Goal: Task Accomplishment & Management: Complete application form

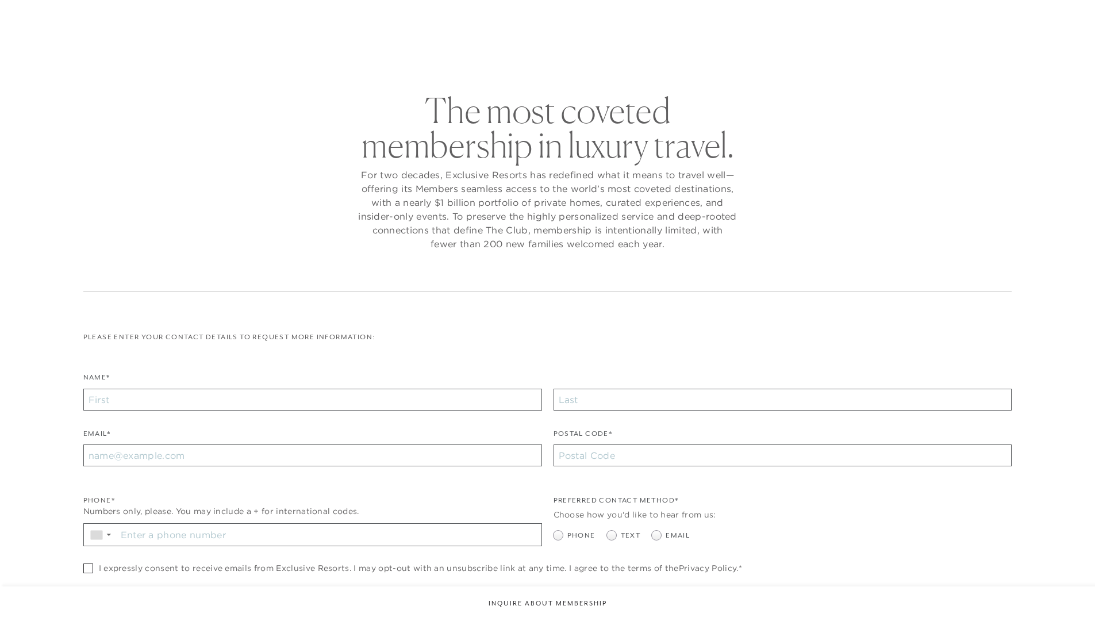
checkbox input "false"
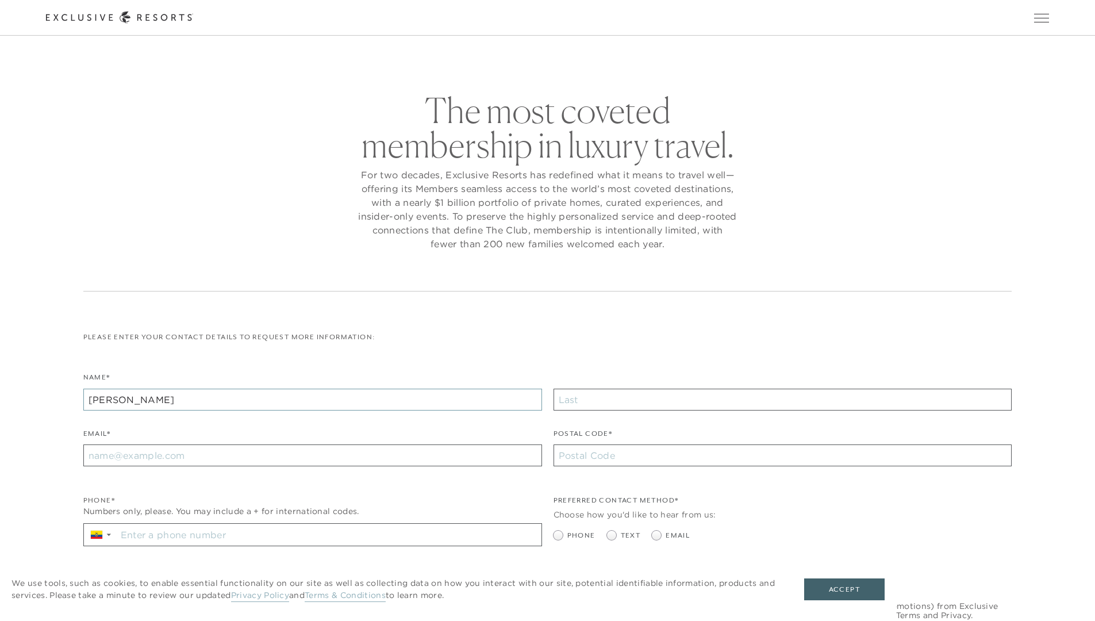
type input "[PERSON_NAME]"
type input "[EMAIL_ADDRESS][DOMAIN_NAME]"
click at [329, 536] on input "Stay in the know. Sign up for sms updates for the latest club news Sign up to g…" at bounding box center [329, 535] width 425 height 22
type input "[PHONE_NUMBER]"
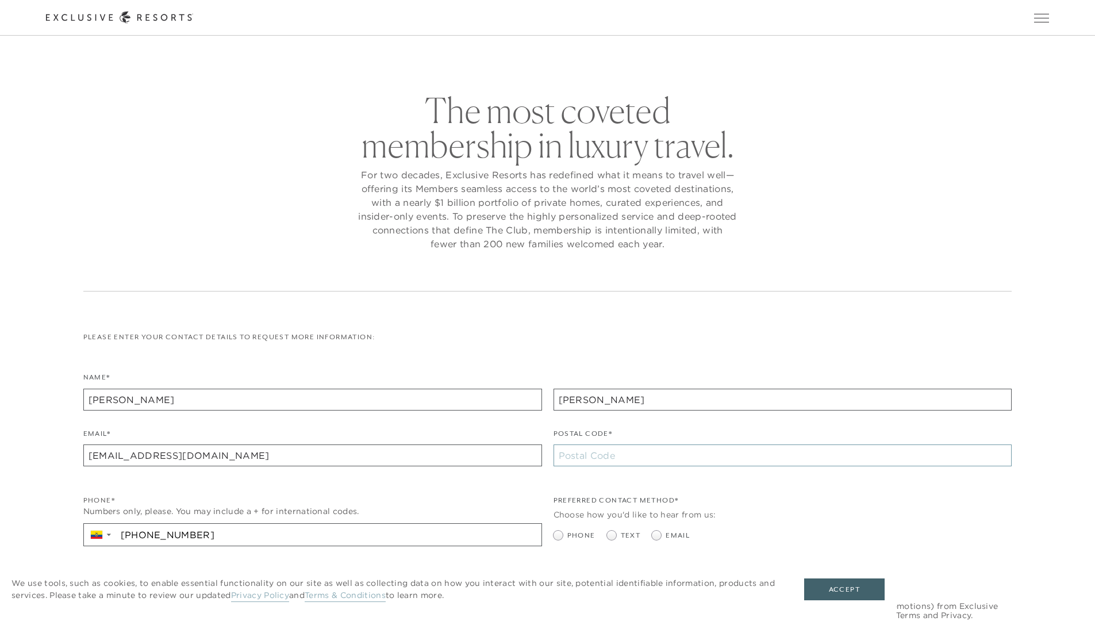
type input "10001"
radio input "true"
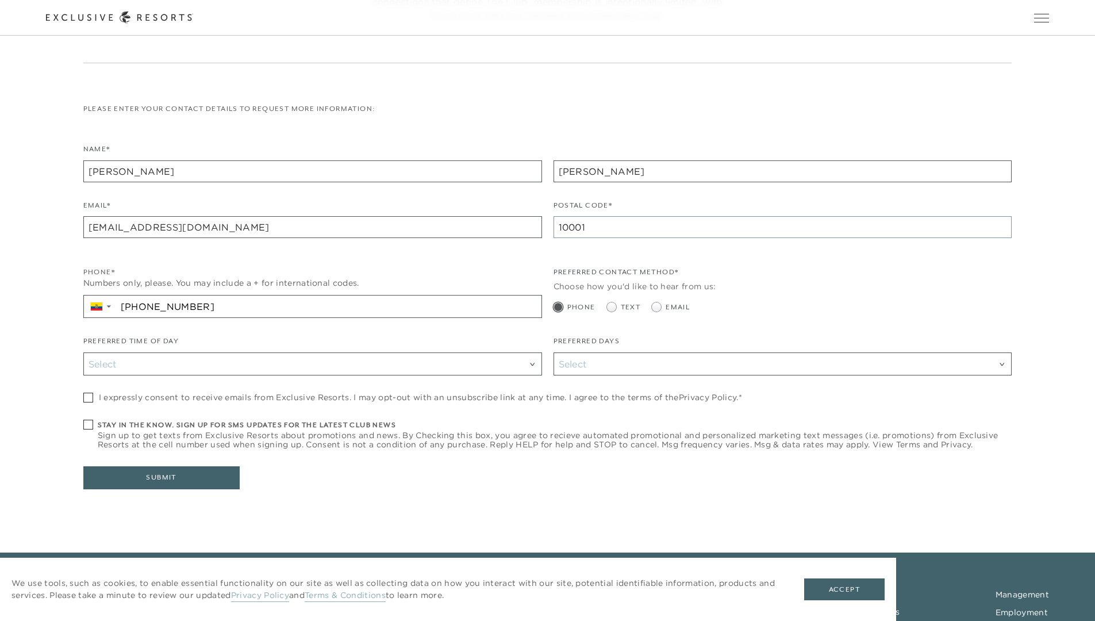
type input "10001"
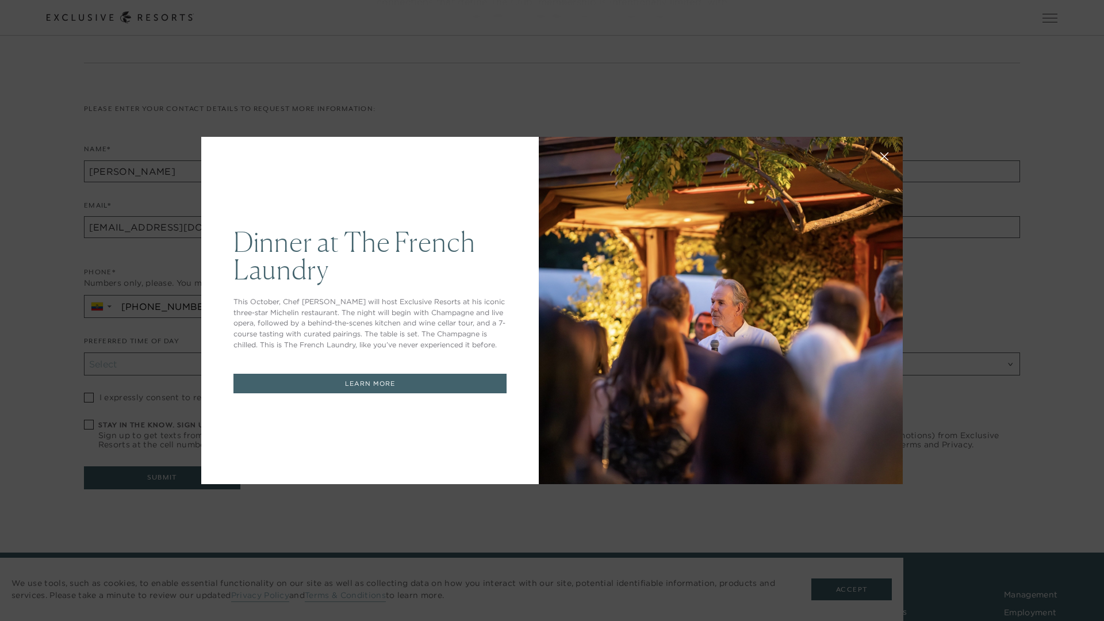
checkbox input "true"
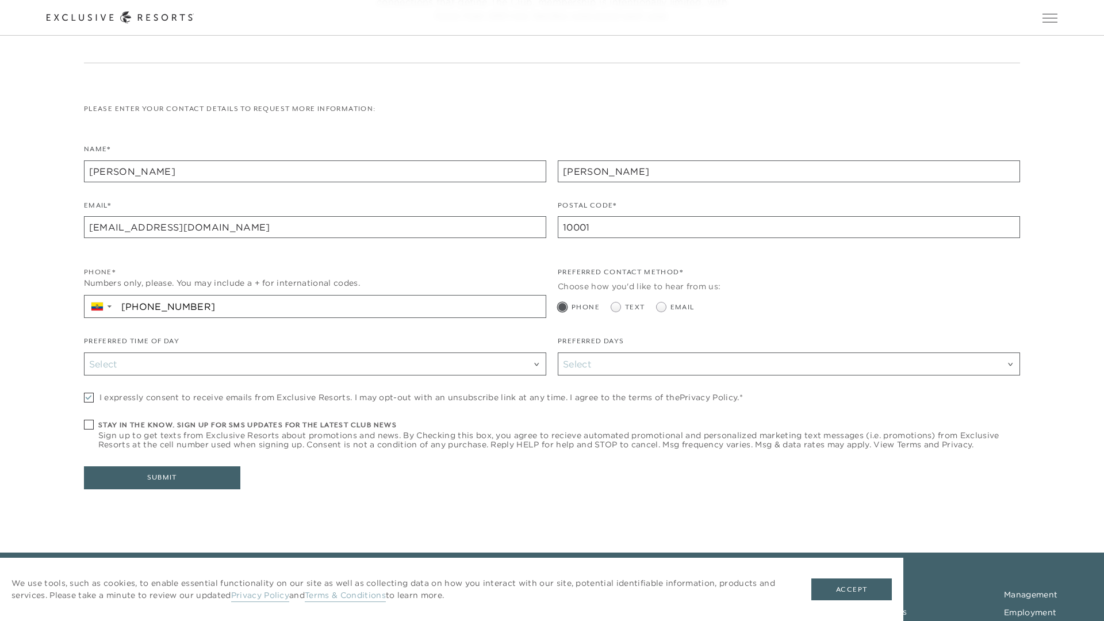
scroll to position [319, 0]
